Goal: Navigation & Orientation: Find specific page/section

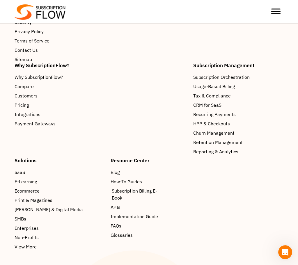
scroll to position [943, 0]
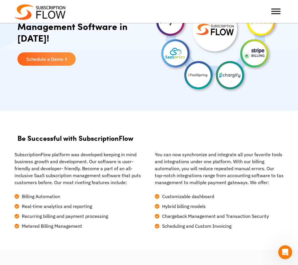
click at [139, 192] on li "Billing Automation" at bounding box center [79, 195] width 129 height 10
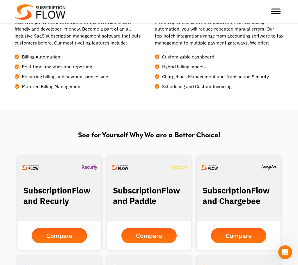
scroll to position [314, 0]
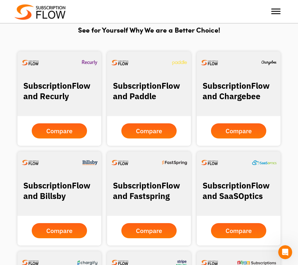
click at [10, 189] on div "SubscriptionFlow and Billsby Compare SubscriptionFlow and Fastspring Compare Su…" at bounding box center [149, 199] width 292 height 100
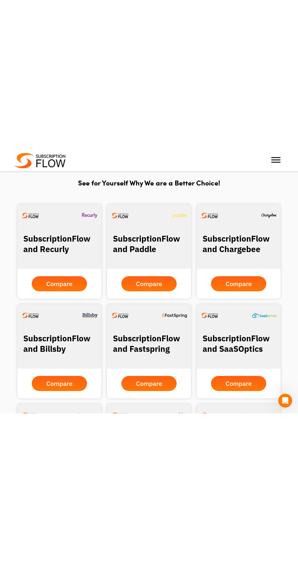
scroll to position [0, 0]
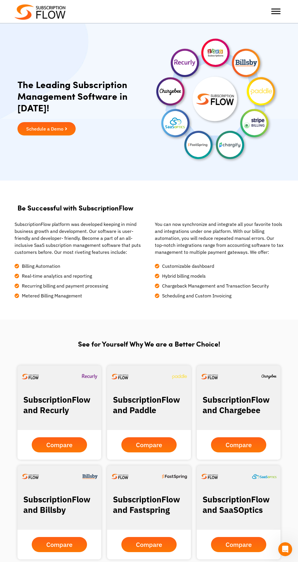
click at [33, 130] on span "Schedule a Demo" at bounding box center [44, 129] width 37 height 5
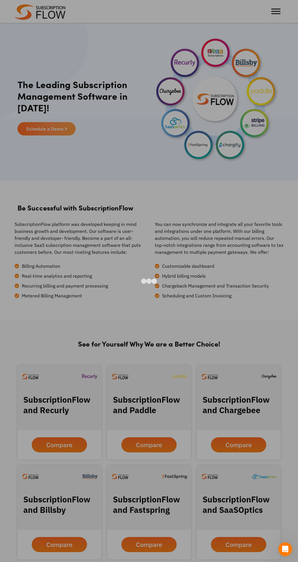
click at [186, 265] on div at bounding box center [149, 281] width 298 height 562
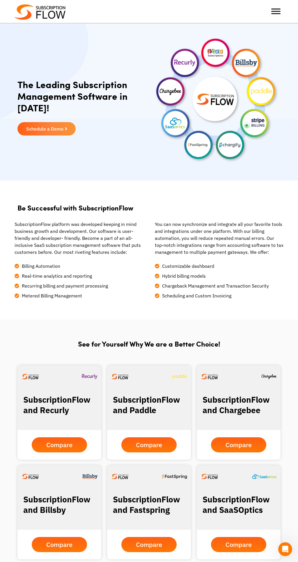
click at [274, 10] on span "Toggle Menu" at bounding box center [275, 9] width 9 height 1
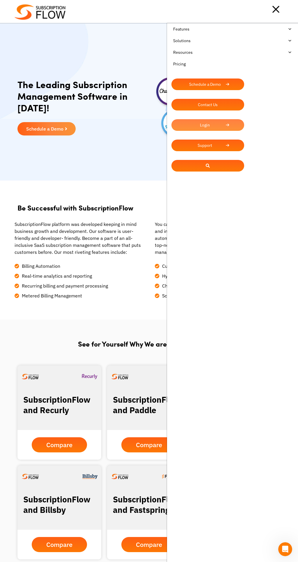
click at [210, 128] on link "Login" at bounding box center [207, 125] width 73 height 12
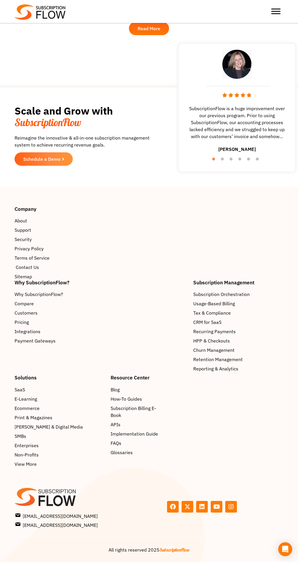
scroll to position [1141, 0]
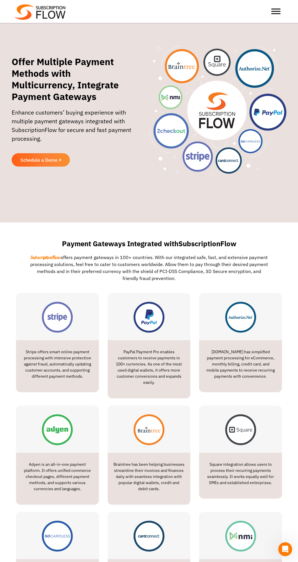
click at [124, 190] on div "Offer Multiple Payment Methods with Multicurrency, Integrate Payment Gateways E…" at bounding box center [149, 111] width 298 height 223
click at [120, 180] on div "Offer Multiple Payment Methods with Multicurrency, Integrate Payment Gateways E…" at bounding box center [149, 111] width 298 height 223
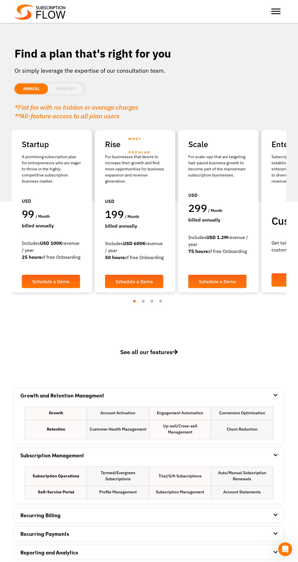
click at [70, 92] on li "MONTHLY" at bounding box center [65, 89] width 35 height 11
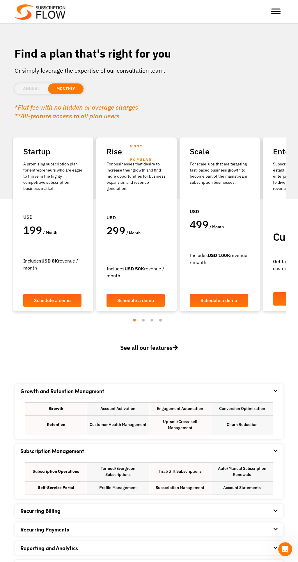
click at [39, 90] on li "ANNUAL" at bounding box center [31, 89] width 33 height 11
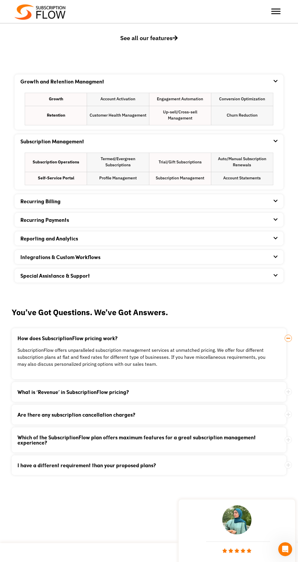
scroll to position [407, 0]
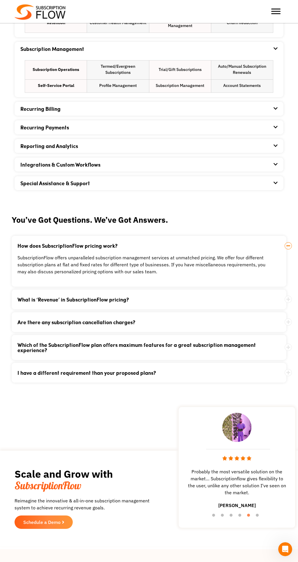
click at [110, 301] on link "What is ‘Revenue’ in SubscriptionFlow pricing?" at bounding box center [141, 299] width 248 height 5
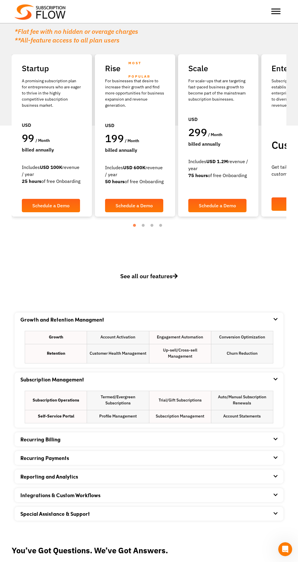
scroll to position [0, 0]
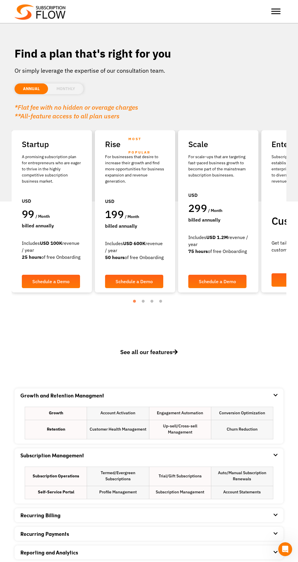
click at [160, 47] on h1 "Find a plan that's right for you" at bounding box center [149, 54] width 269 height 14
